Goal: Use online tool/utility: Utilize a website feature to perform a specific function

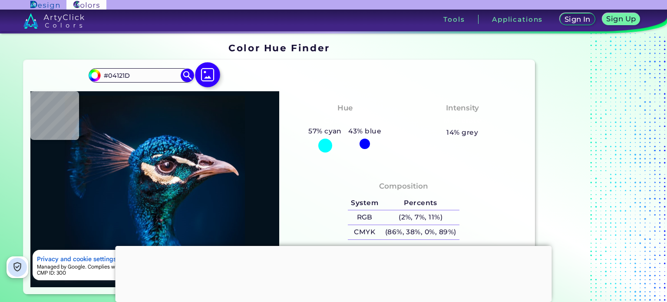
click at [202, 73] on img at bounding box center [207, 74] width 25 height 25
click at [0, 0] on input "file" at bounding box center [0, 0] width 0 height 0
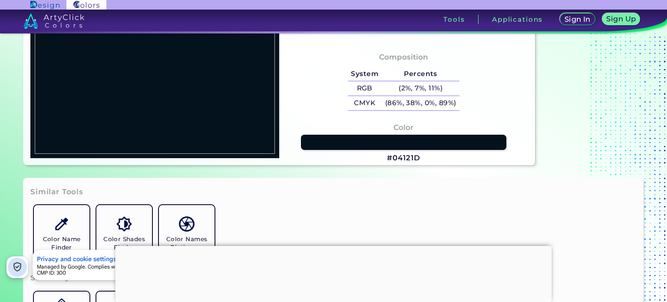
scroll to position [130, 0]
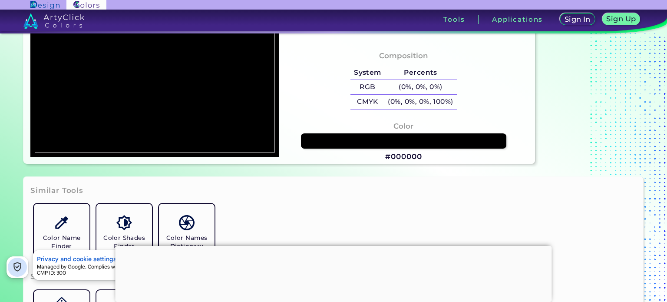
type input "#000000"
type input "#c88537"
type input "#C88537"
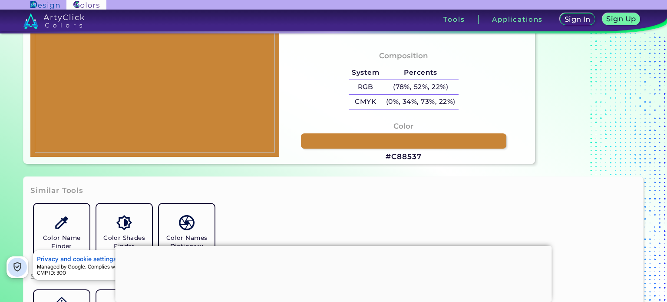
type input "#000000"
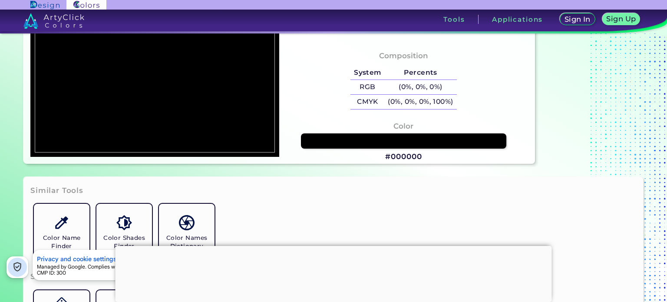
type input "#c88537"
type input "#C88537"
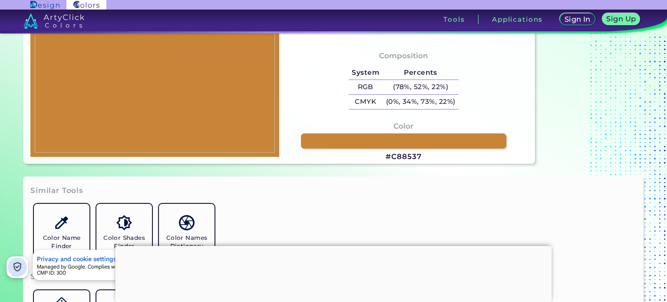
click at [233, 105] on img at bounding box center [155, 59] width 240 height 188
drag, startPoint x: 420, startPoint y: 156, endPoint x: 389, endPoint y: 158, distance: 31.7
click at [389, 158] on h3 "#C88537" at bounding box center [404, 157] width 36 height 10
copy h3 "#C88537"
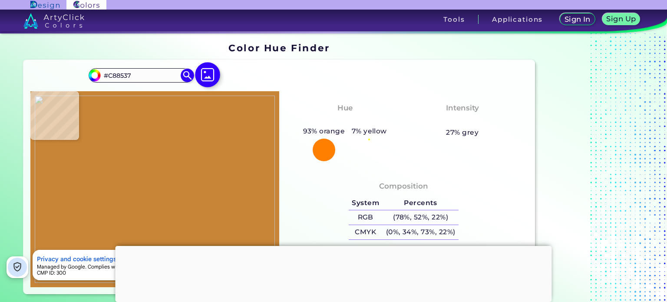
click at [208, 78] on img at bounding box center [207, 74] width 25 height 25
click at [0, 0] on input "file" at bounding box center [0, 0] width 0 height 0
click at [186, 161] on img at bounding box center [155, 190] width 240 height 188
type input "#d2994b"
type input "#D2994B"
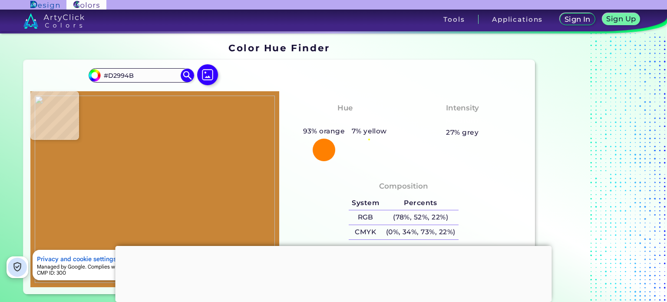
type input "#d39a4c"
type input "#D39A4C"
type input "#000000"
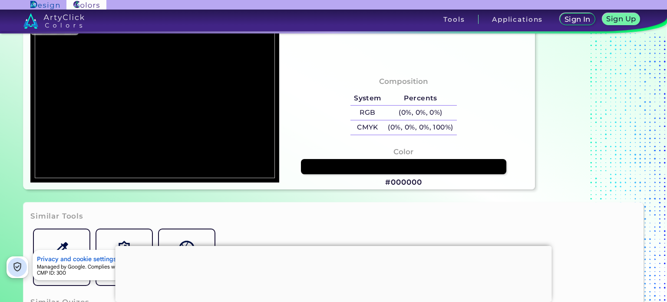
scroll to position [130, 0]
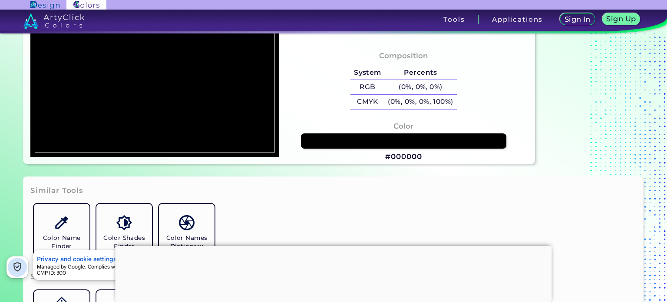
type input "#d39a4c"
type input "#D39A4C"
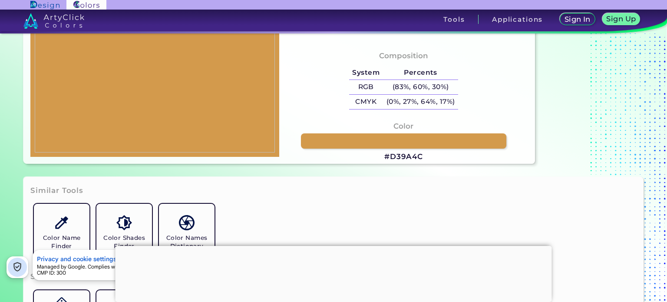
click at [232, 118] on img at bounding box center [155, 59] width 240 height 188
click at [401, 158] on h3 "#D39A4C" at bounding box center [403, 157] width 39 height 10
